Goal: Information Seeking & Learning: Understand process/instructions

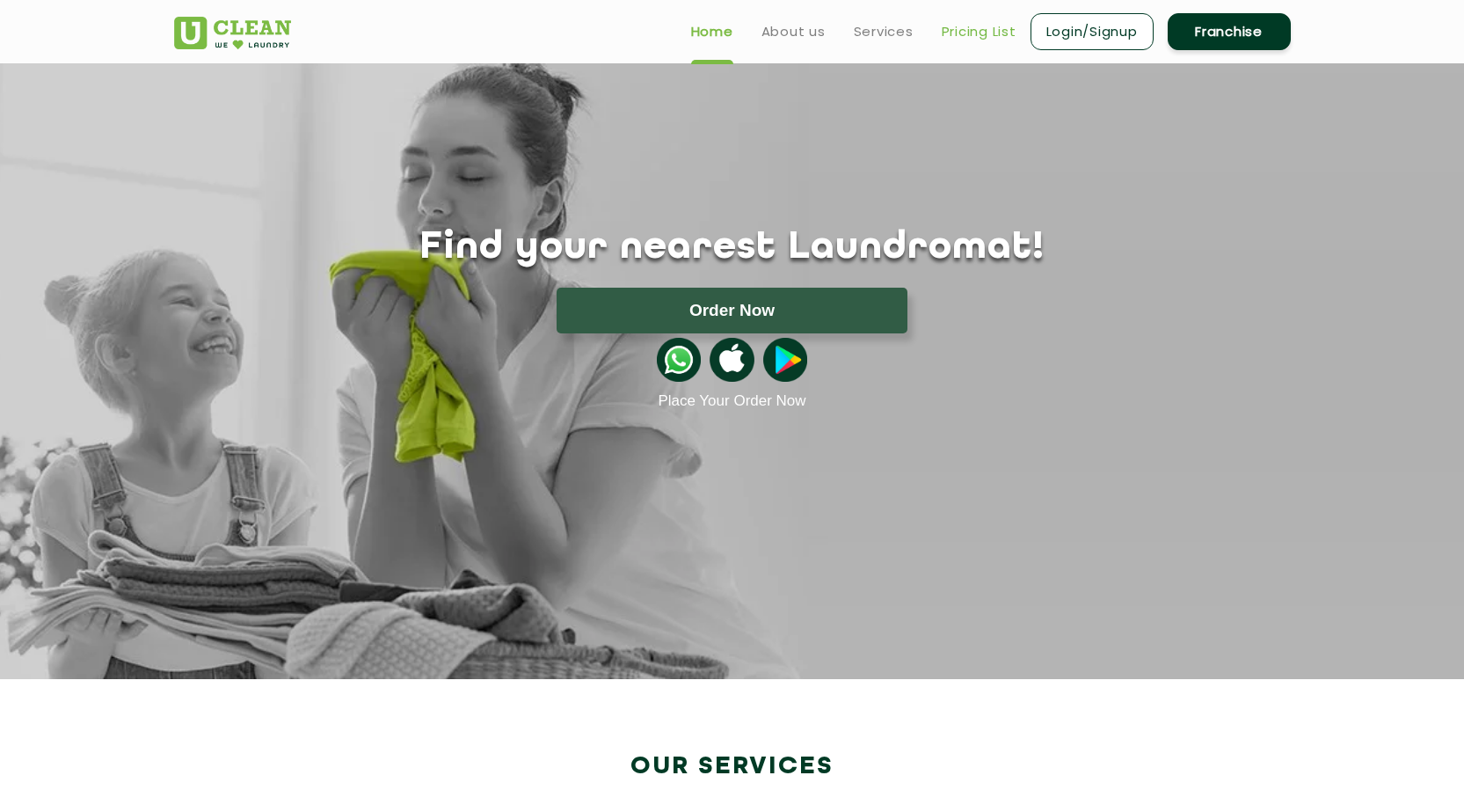
click at [986, 29] on link "Pricing List" at bounding box center [979, 32] width 75 height 21
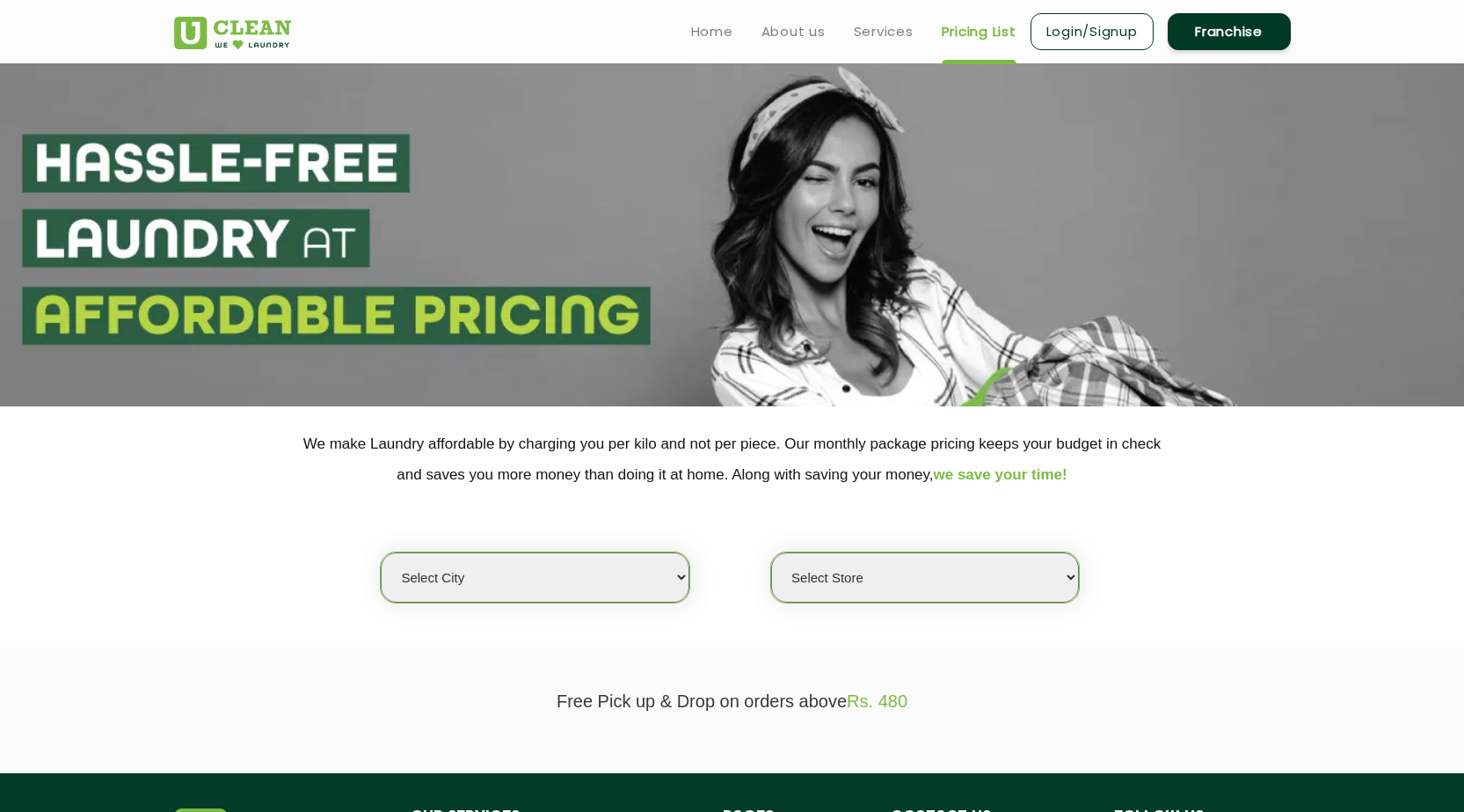
click at [649, 575] on select "Select city [GEOGRAPHIC_DATA] [GEOGRAPHIC_DATA] [GEOGRAPHIC_DATA] [GEOGRAPHIC_D…" at bounding box center [535, 577] width 307 height 50
select select "28"
click at [381, 552] on select "Select city [GEOGRAPHIC_DATA] [GEOGRAPHIC_DATA] [GEOGRAPHIC_DATA] [GEOGRAPHIC_D…" at bounding box center [535, 577] width 307 height 50
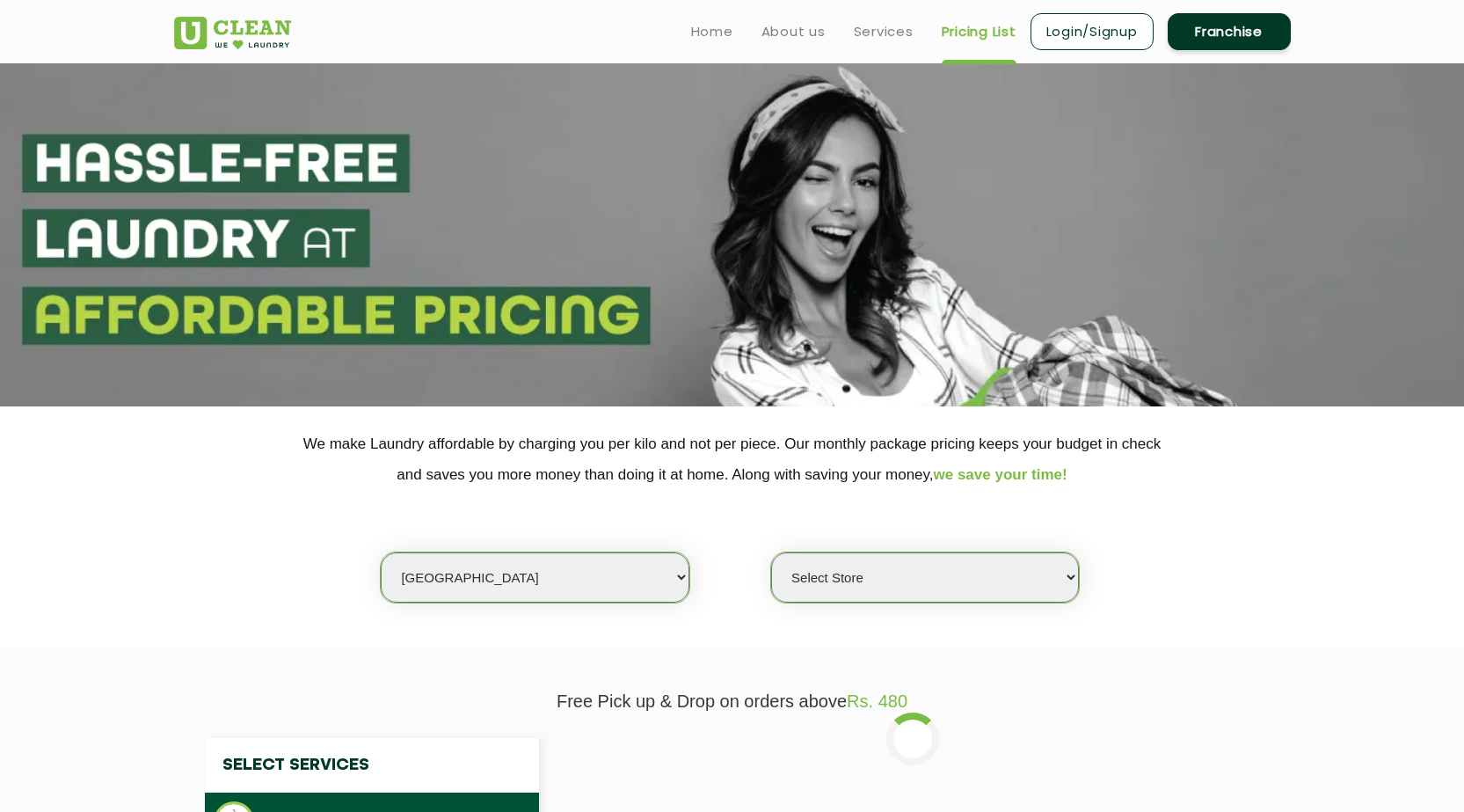
click at [865, 580] on select "Select Store [GEOGRAPHIC_DATA] [GEOGRAPHIC_DATA] [GEOGRAPHIC_DATA][PERSON_NAME]…" at bounding box center [925, 577] width 307 height 50
select select "328"
click at [771, 552] on select "Select Store [GEOGRAPHIC_DATA] [GEOGRAPHIC_DATA] [GEOGRAPHIC_DATA][PERSON_NAME]…" at bounding box center [925, 577] width 307 height 50
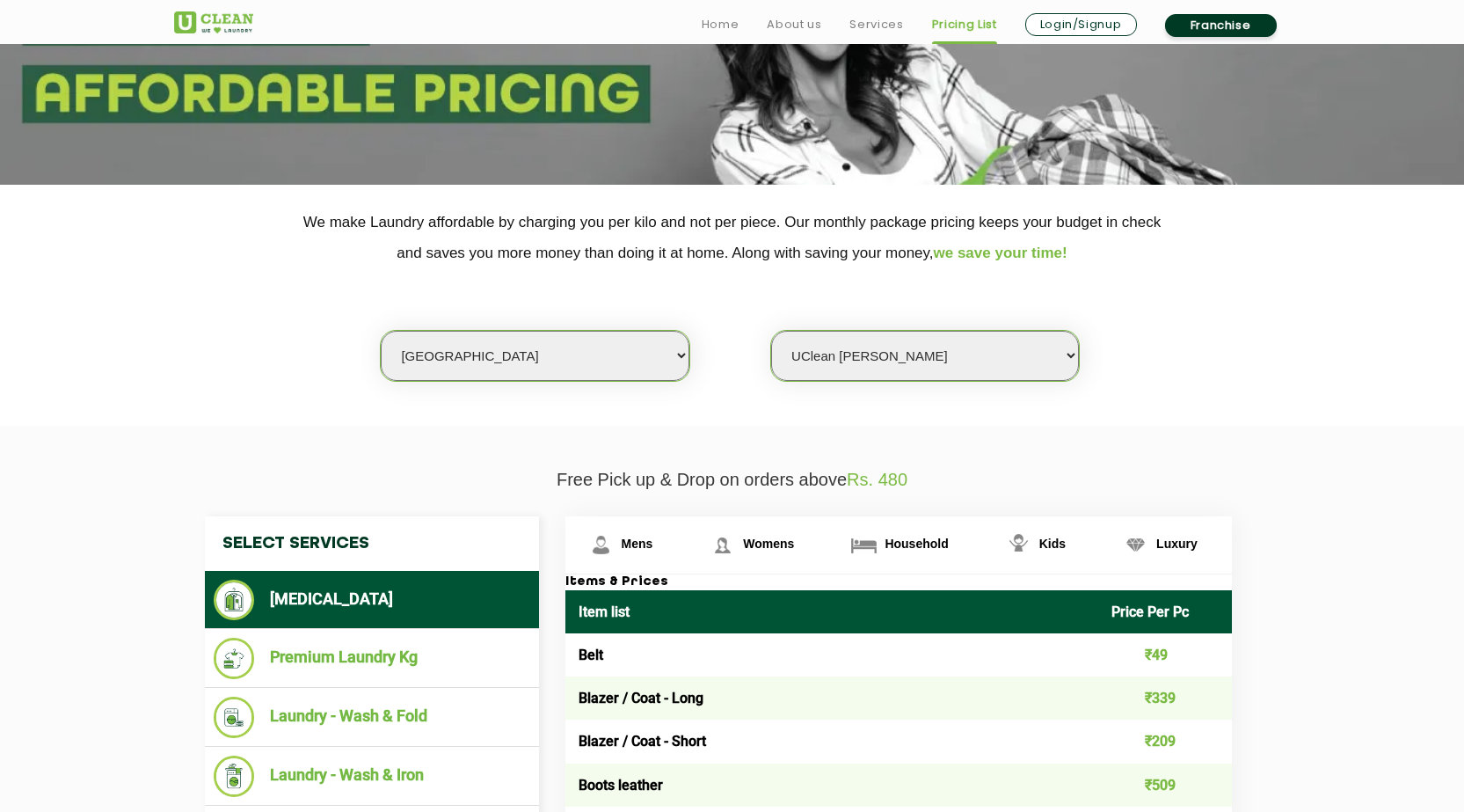
scroll to position [440, 0]
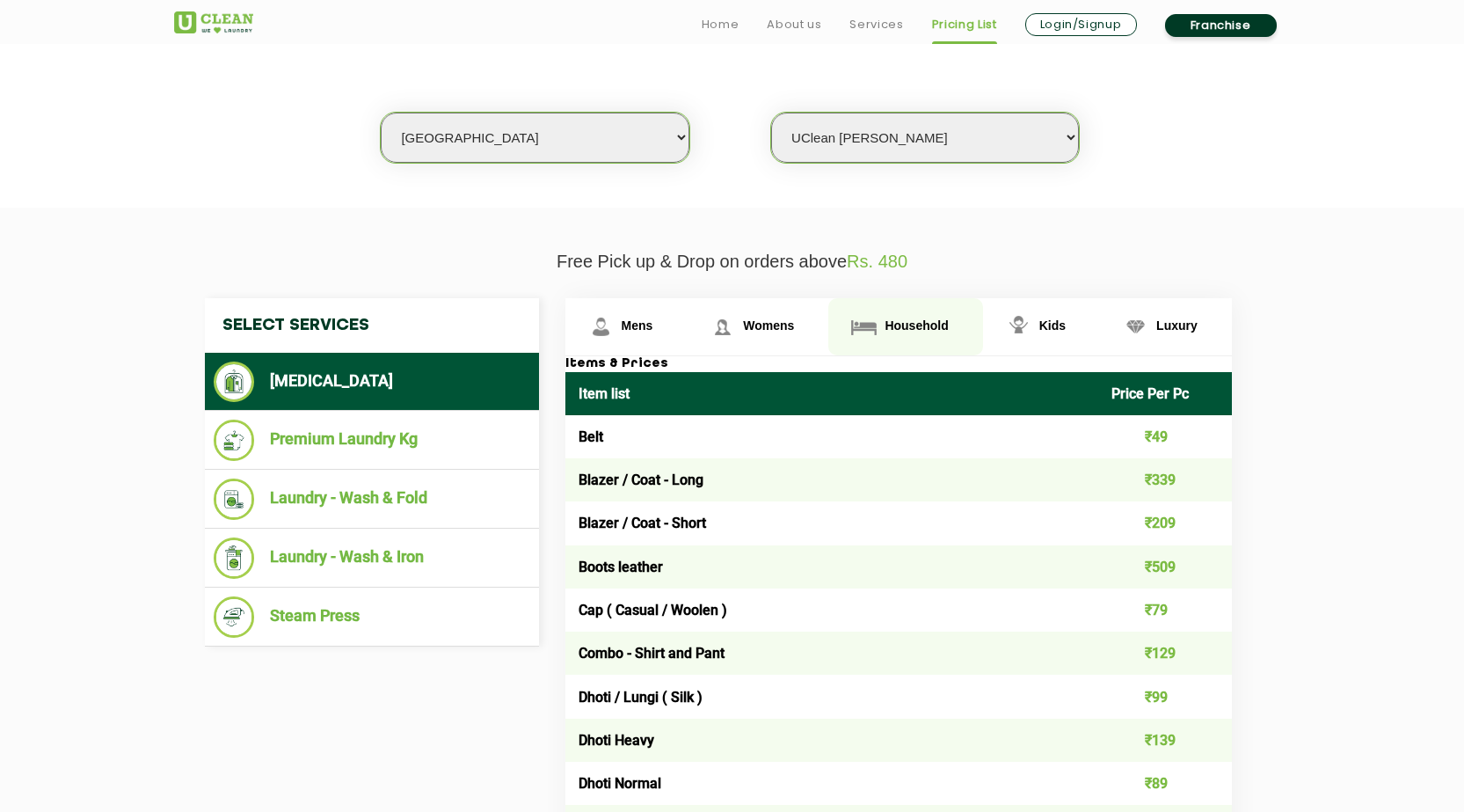
click at [653, 332] on span "Household" at bounding box center [638, 325] width 32 height 14
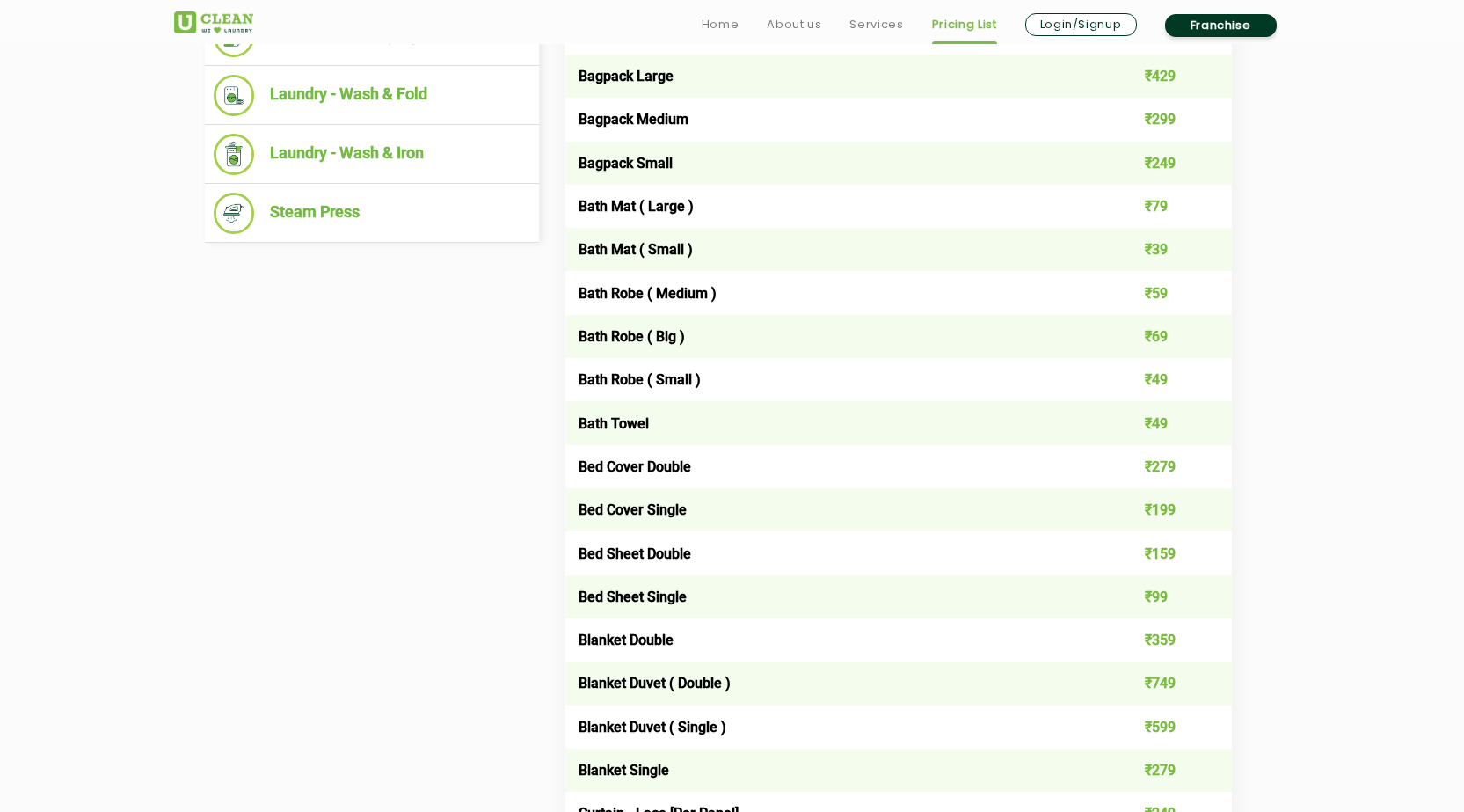
scroll to position [879, 0]
